Goal: Task Accomplishment & Management: Complete application form

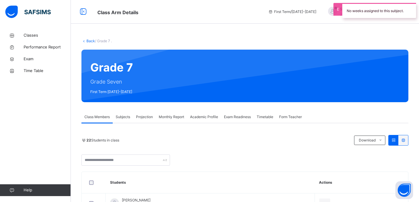
click at [147, 117] on span "Projection" at bounding box center [144, 116] width 17 height 5
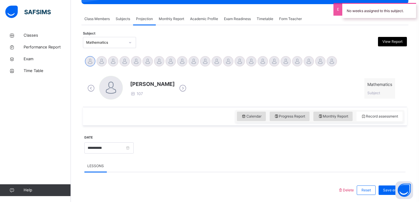
scroll to position [101, 0]
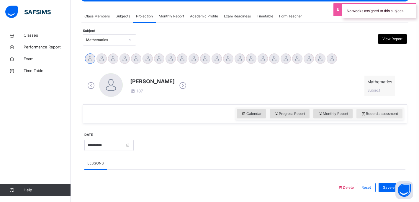
click at [373, 117] on div "Record assessment" at bounding box center [379, 113] width 46 height 9
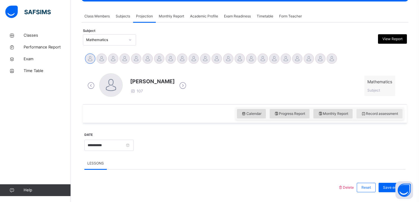
click at [371, 112] on span "Record assessment" at bounding box center [379, 113] width 37 height 5
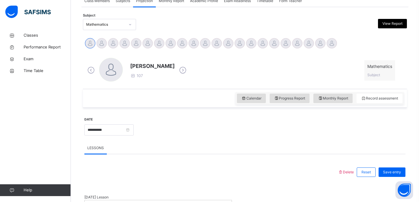
scroll to position [118, 0]
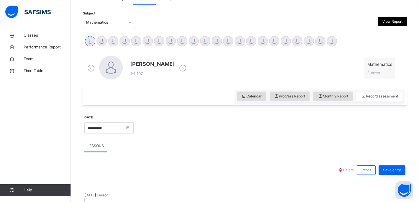
click at [388, 89] on div "Calendar Progress Report Monthly Report Record assessment" at bounding box center [245, 96] width 324 height 19
click at [383, 96] on span "Record assessment" at bounding box center [379, 96] width 37 height 5
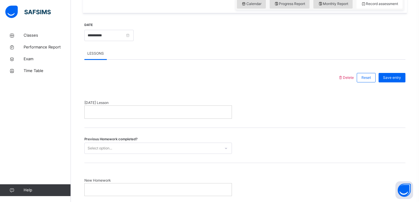
click at [153, 112] on p at bounding box center [158, 111] width 138 height 5
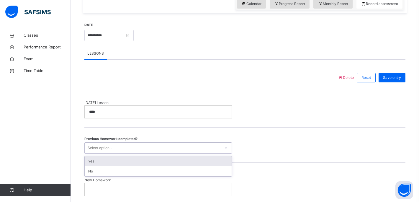
click at [121, 153] on div "Select option..." at bounding box center [158, 147] width 148 height 11
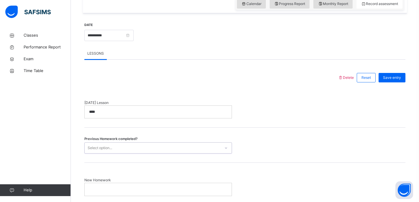
click at [123, 150] on div "Select option..." at bounding box center [153, 147] width 136 height 9
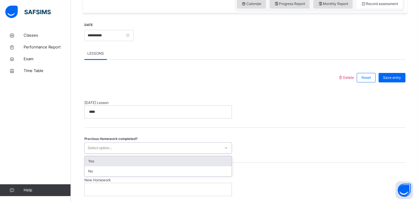
click at [123, 147] on div "Select option..." at bounding box center [153, 147] width 136 height 9
click at [117, 155] on div "Previous Homework completed? option Yes focused, 1 of 2. 2 results available. U…" at bounding box center [244, 144] width 321 height 35
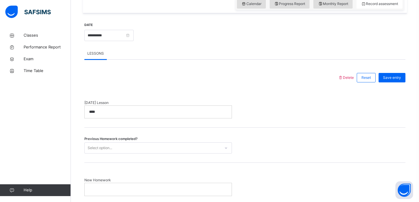
click at [119, 149] on div "Select option..." at bounding box center [153, 147] width 136 height 9
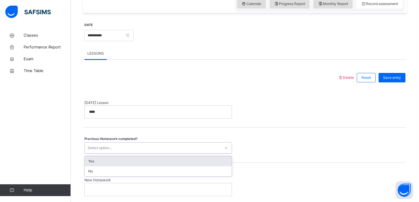
click at [117, 156] on div "Yes" at bounding box center [158, 161] width 147 height 10
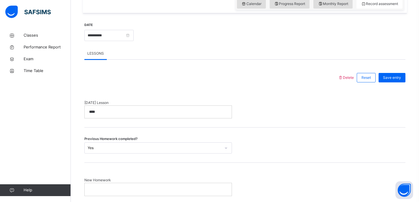
click at [112, 187] on p at bounding box center [158, 188] width 138 height 5
click at [393, 80] on div "Save entry" at bounding box center [392, 77] width 27 height 9
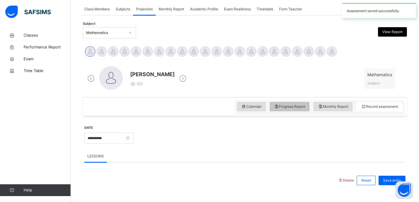
click at [289, 111] on div "Progress Report" at bounding box center [290, 106] width 40 height 9
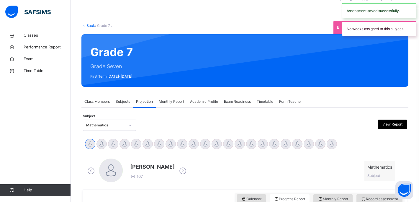
scroll to position [41, 0]
